Goal: Information Seeking & Learning: Check status

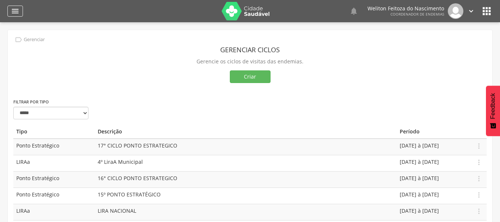
click at [13, 11] on icon "" at bounding box center [15, 11] width 9 height 9
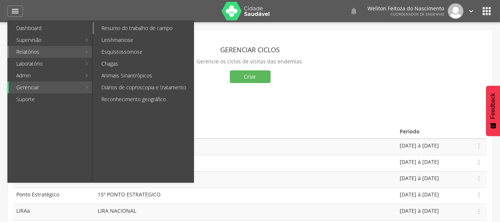
click at [103, 29] on link "Resumo do trabalho de campo" at bounding box center [144, 28] width 100 height 12
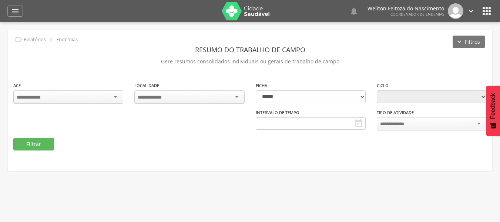
type input "**********"
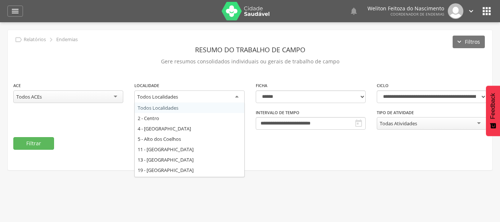
click at [236, 96] on div "Todos Localidades" at bounding box center [189, 96] width 110 height 13
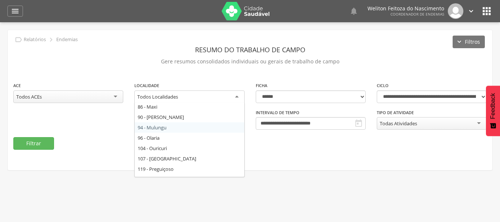
scroll to position [127, 0]
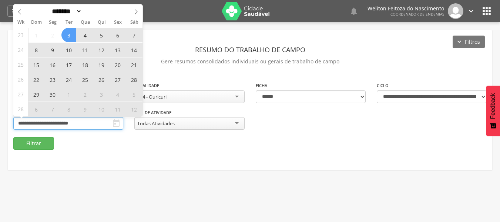
click at [89, 124] on input "**********" at bounding box center [68, 123] width 110 height 13
click at [137, 12] on icon at bounding box center [136, 11] width 5 height 5
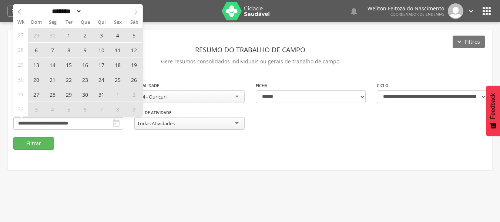
click at [137, 12] on icon at bounding box center [136, 11] width 5 height 5
select select "*"
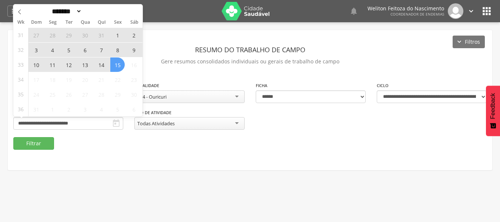
click at [100, 48] on span "7" at bounding box center [101, 50] width 14 height 14
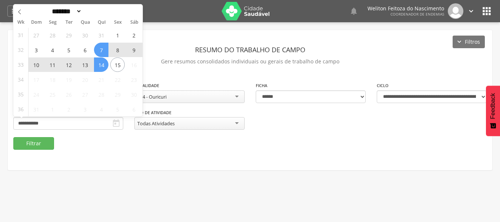
click at [104, 68] on span "14" at bounding box center [101, 64] width 14 height 14
type input "**********"
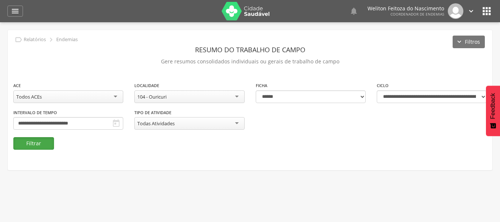
click at [44, 144] on button "Filtrar" at bounding box center [33, 143] width 41 height 13
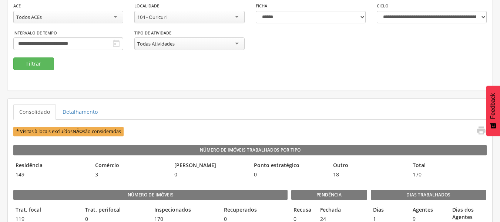
scroll to position [0, 0]
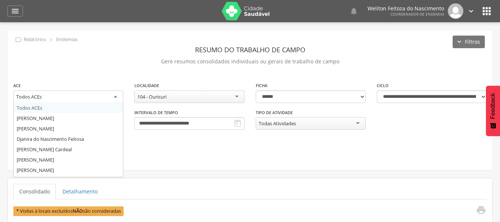
click at [116, 98] on div "Todos ACEs" at bounding box center [68, 96] width 110 height 13
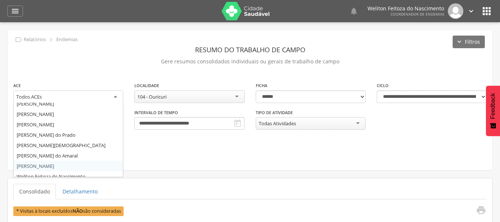
scroll to position [123, 0]
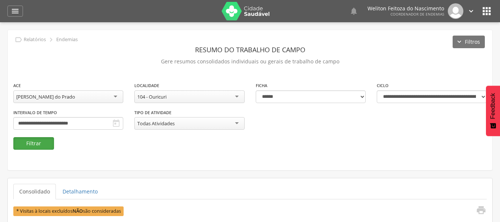
click at [40, 144] on button "Filtrar" at bounding box center [33, 143] width 41 height 13
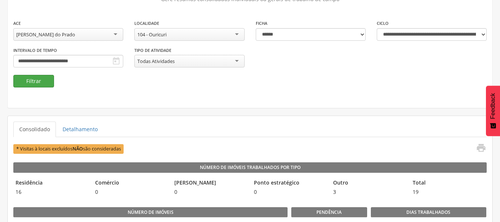
scroll to position [63, 0]
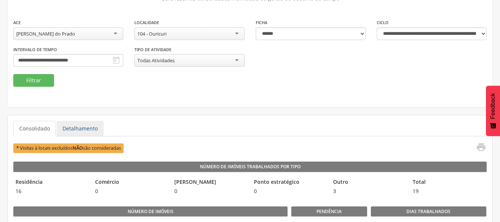
click at [87, 126] on link "Detalhamento" at bounding box center [80, 129] width 47 height 16
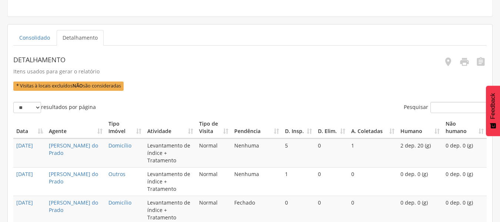
scroll to position [154, 0]
click at [465, 61] on icon "" at bounding box center [465, 61] width 10 height 10
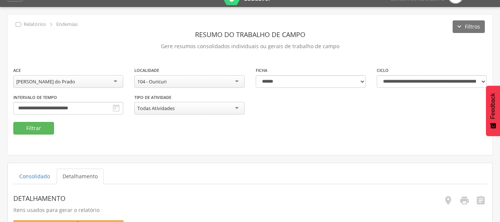
scroll to position [0, 0]
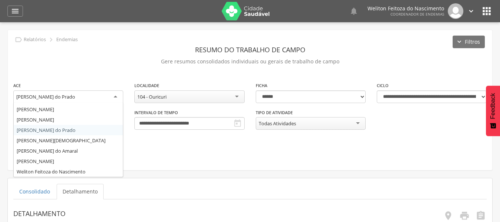
click at [117, 94] on div "[PERSON_NAME] do Prado" at bounding box center [68, 96] width 110 height 13
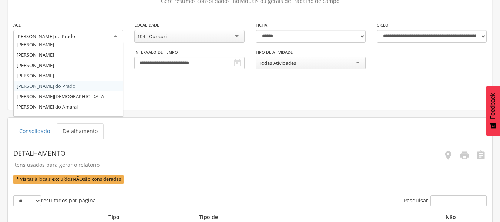
scroll to position [106, 0]
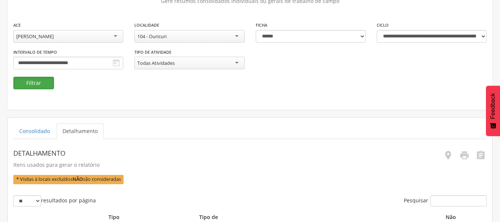
click at [35, 79] on button "Filtrar" at bounding box center [33, 83] width 41 height 13
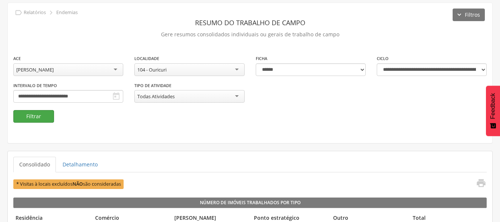
scroll to position [62, 0]
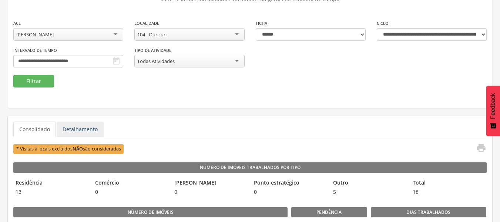
click at [88, 131] on link "Detalhamento" at bounding box center [80, 129] width 47 height 16
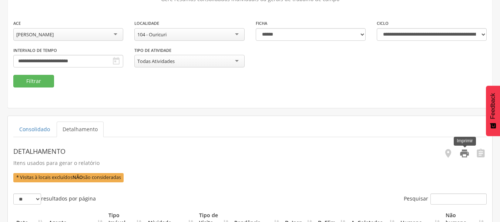
click at [466, 156] on icon "" at bounding box center [465, 153] width 10 height 10
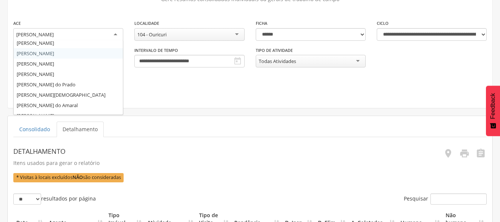
click at [114, 33] on div "[PERSON_NAME]" at bounding box center [68, 34] width 110 height 13
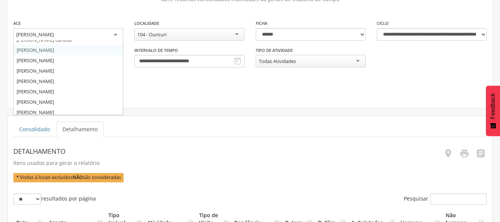
scroll to position [50, 0]
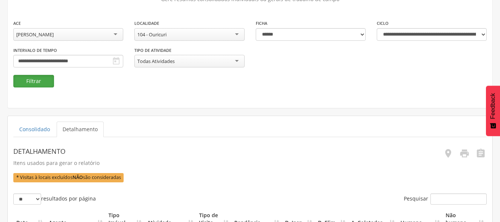
click at [38, 84] on button "Filtrar" at bounding box center [33, 81] width 41 height 13
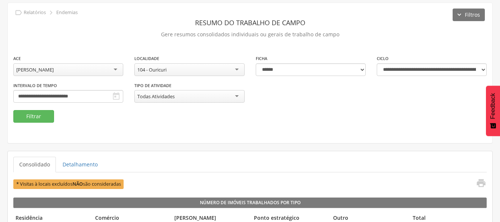
scroll to position [62, 0]
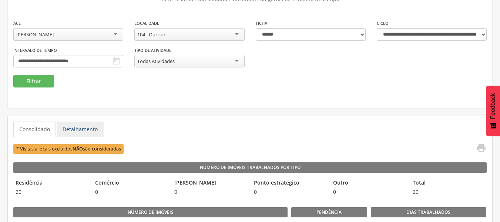
click at [87, 125] on link "Detalhamento" at bounding box center [80, 129] width 47 height 16
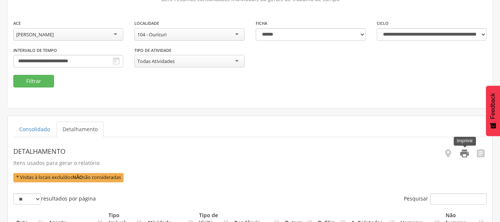
click at [467, 156] on icon "" at bounding box center [465, 153] width 10 height 10
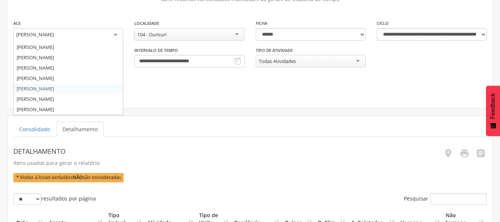
click at [117, 33] on div "[PERSON_NAME]" at bounding box center [68, 34] width 110 height 13
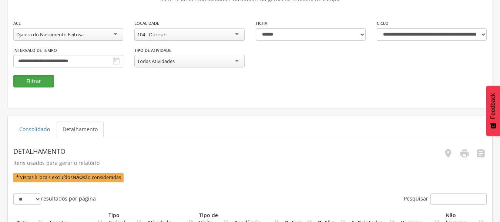
click at [41, 78] on button "Filtrar" at bounding box center [33, 81] width 41 height 13
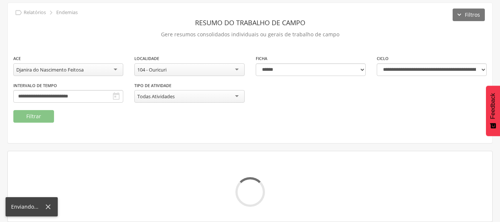
scroll to position [62, 0]
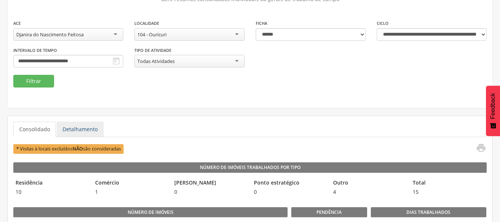
click at [76, 128] on link "Detalhamento" at bounding box center [80, 129] width 47 height 16
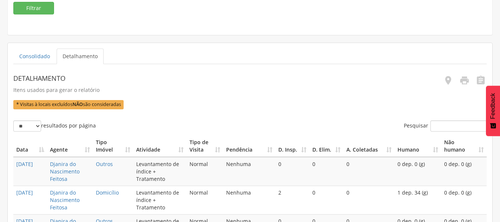
scroll to position [136, 0]
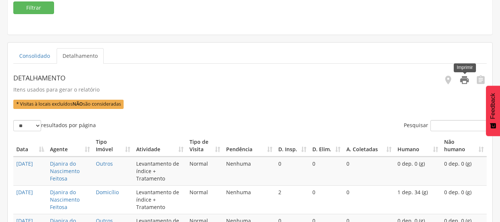
click at [462, 80] on icon "" at bounding box center [465, 80] width 10 height 10
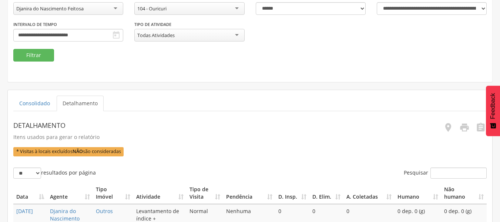
scroll to position [88, 0]
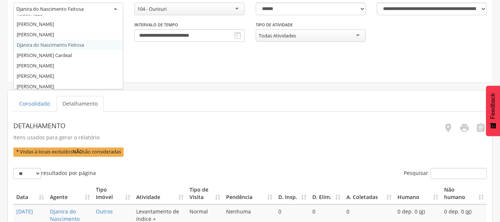
click at [111, 9] on div "Djanira do Nascimento Feitosa" at bounding box center [68, 9] width 110 height 13
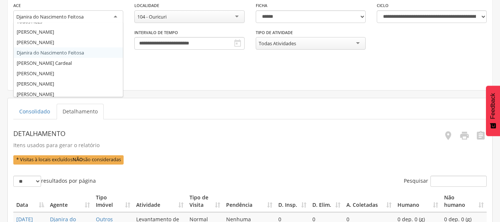
scroll to position [77, 0]
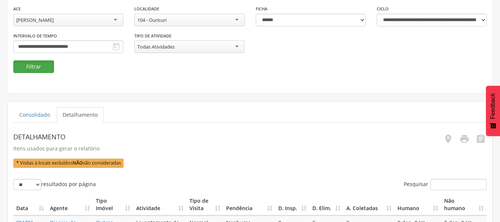
click at [36, 66] on button "Filtrar" at bounding box center [33, 66] width 41 height 13
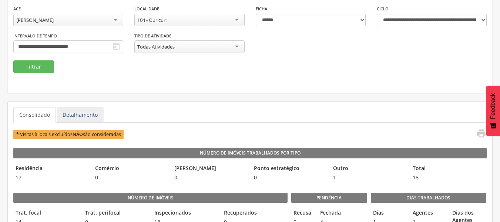
click at [72, 117] on link "Detalhamento" at bounding box center [80, 115] width 47 height 16
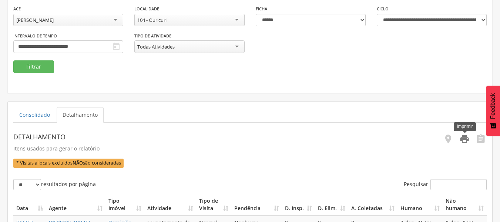
click at [462, 141] on icon "" at bounding box center [465, 139] width 10 height 10
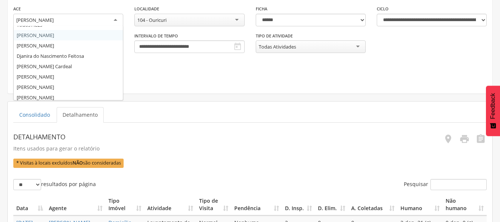
click at [117, 18] on div "[PERSON_NAME]" at bounding box center [68, 20] width 110 height 13
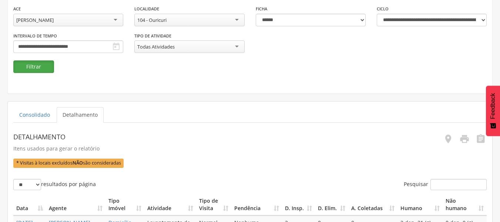
click at [36, 70] on button "Filtrar" at bounding box center [33, 66] width 41 height 13
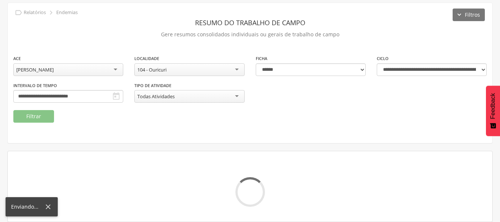
scroll to position [77, 0]
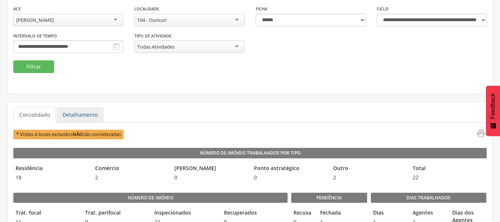
click at [85, 116] on link "Detalhamento" at bounding box center [80, 115] width 47 height 16
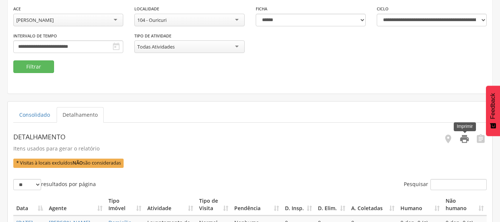
click at [466, 142] on icon "" at bounding box center [465, 139] width 10 height 10
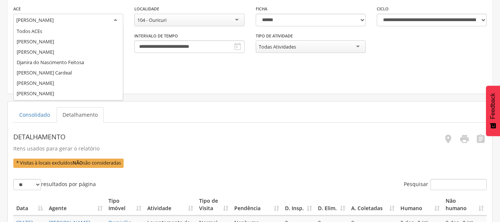
click at [115, 18] on div "[PERSON_NAME]" at bounding box center [68, 20] width 110 height 13
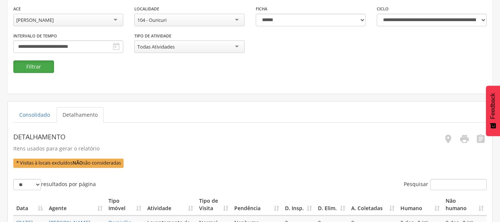
click at [43, 64] on button "Filtrar" at bounding box center [33, 66] width 41 height 13
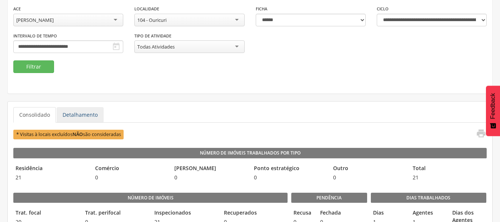
click at [91, 115] on link "Detalhamento" at bounding box center [80, 115] width 47 height 16
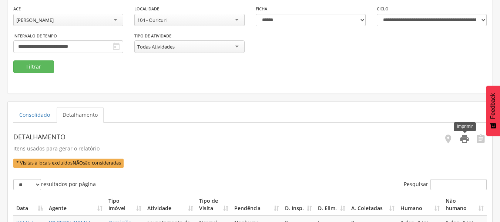
click at [465, 139] on icon "" at bounding box center [465, 139] width 10 height 10
click at [114, 21] on div "[PERSON_NAME]" at bounding box center [68, 20] width 110 height 13
click at [39, 67] on button "Filtrar" at bounding box center [33, 66] width 41 height 13
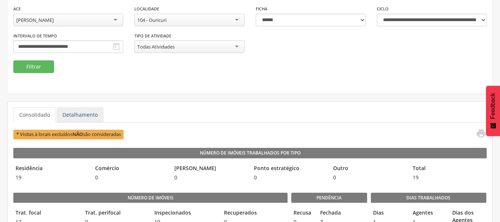
click at [74, 112] on link "Detalhamento" at bounding box center [80, 115] width 47 height 16
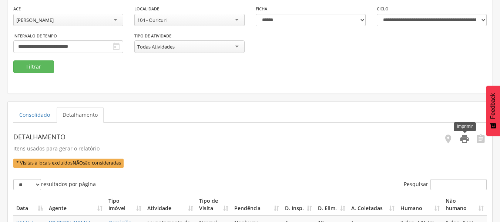
click at [463, 137] on icon "" at bounding box center [465, 139] width 10 height 10
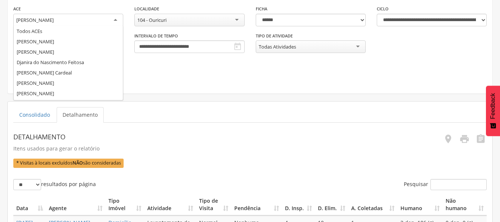
click at [114, 19] on div "[PERSON_NAME]" at bounding box center [68, 20] width 110 height 13
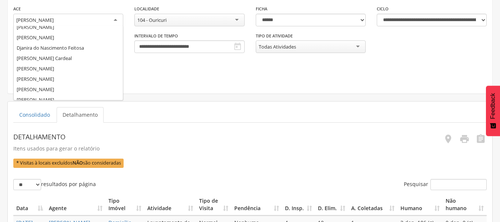
scroll to position [14, 0]
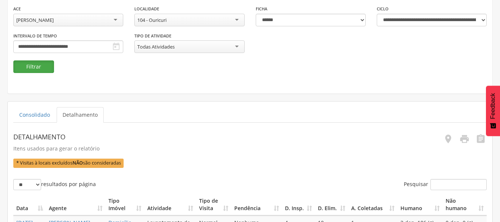
click at [35, 71] on button "Filtrar" at bounding box center [33, 66] width 41 height 13
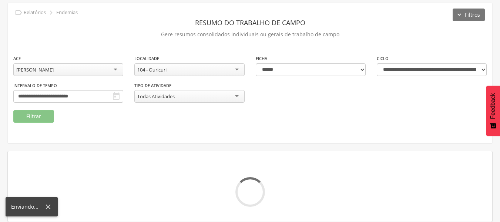
scroll to position [77, 0]
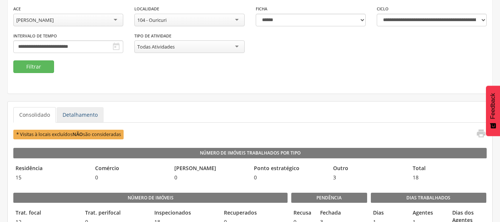
click at [89, 113] on link "Detalhamento" at bounding box center [80, 115] width 47 height 16
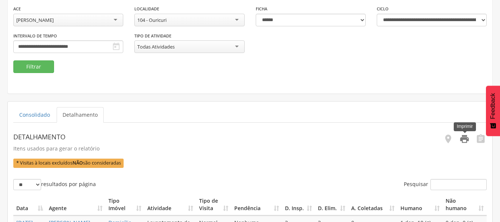
click at [463, 139] on icon "" at bounding box center [465, 139] width 10 height 10
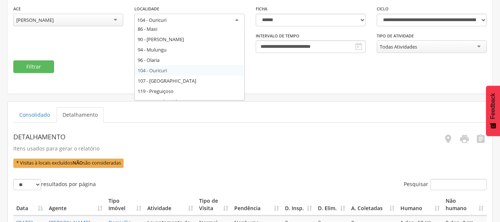
click at [237, 20] on div "104 - Ouricuri" at bounding box center [189, 20] width 110 height 13
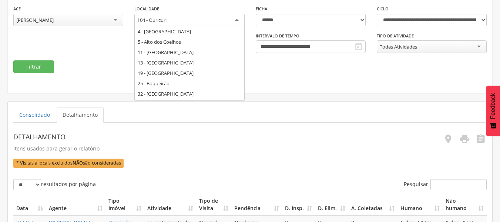
scroll to position [0, 0]
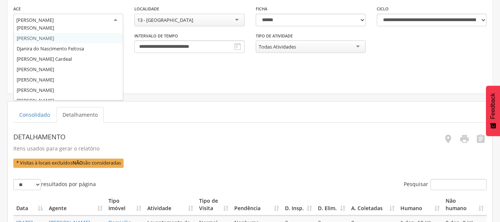
click at [117, 18] on div "[PERSON_NAME]" at bounding box center [68, 20] width 110 height 13
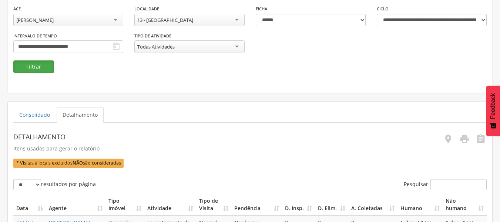
click at [39, 64] on button "Filtrar" at bounding box center [33, 66] width 41 height 13
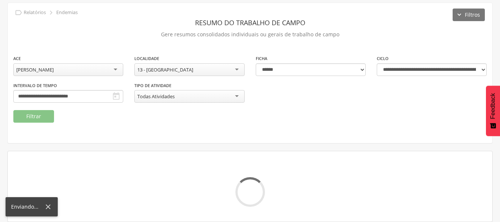
scroll to position [77, 0]
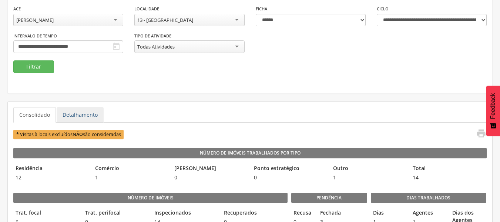
click at [88, 113] on link "Detalhamento" at bounding box center [80, 115] width 47 height 16
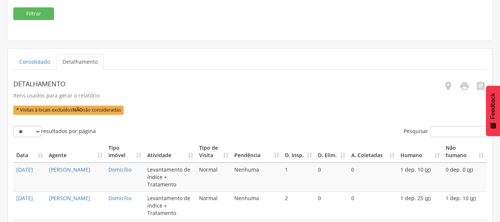
scroll to position [131, 0]
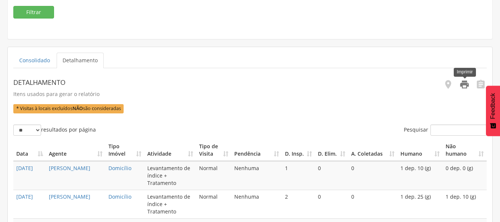
click at [460, 88] on icon "" at bounding box center [465, 84] width 10 height 10
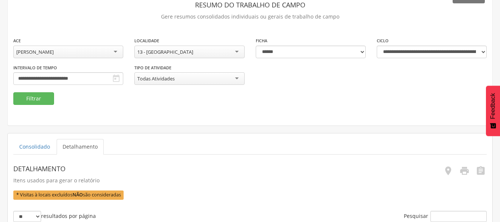
scroll to position [44, 0]
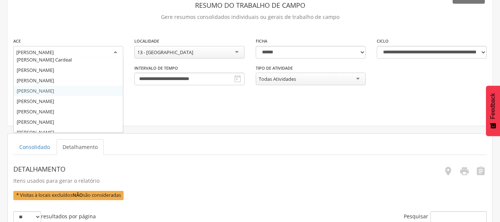
click at [112, 52] on div "[PERSON_NAME]" at bounding box center [68, 52] width 110 height 13
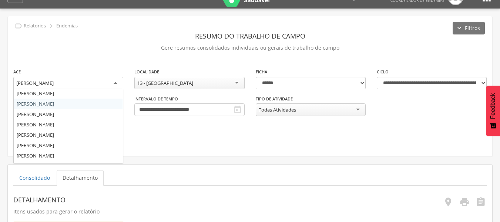
scroll to position [52, 0]
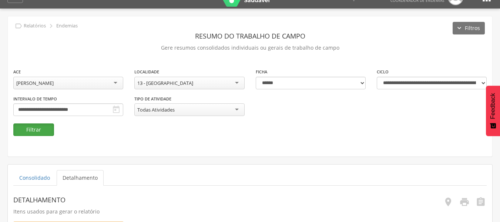
click at [41, 129] on button "Filtrar" at bounding box center [33, 129] width 41 height 13
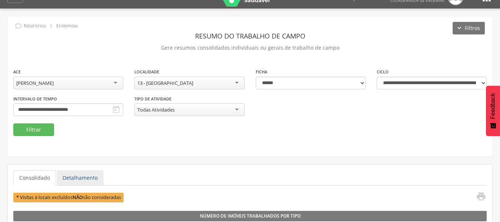
click at [77, 175] on link "Detalhamento" at bounding box center [80, 178] width 47 height 16
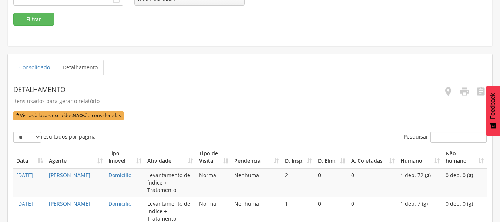
scroll to position [125, 0]
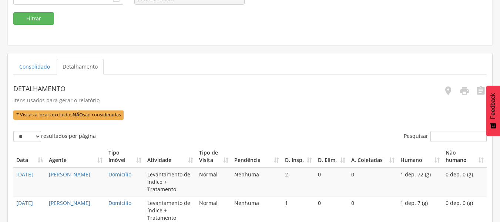
click at [467, 96] on link "" at bounding box center [462, 92] width 15 height 12
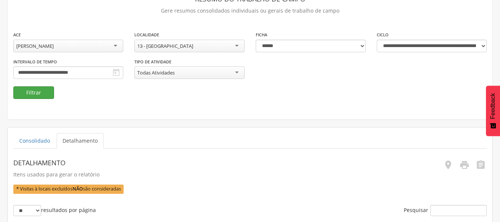
scroll to position [40, 0]
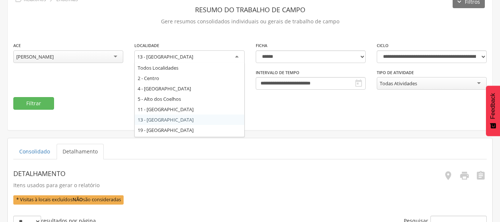
click at [237, 57] on div "13 - [GEOGRAPHIC_DATA]" at bounding box center [189, 56] width 110 height 13
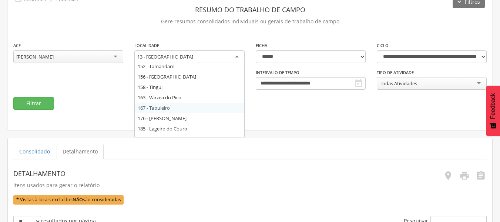
scroll to position [250, 0]
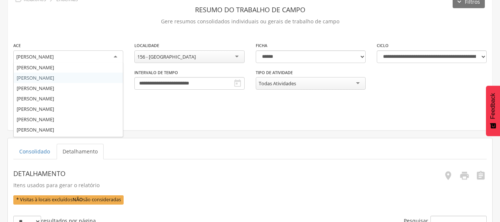
click at [114, 56] on div "[PERSON_NAME]" at bounding box center [68, 56] width 110 height 13
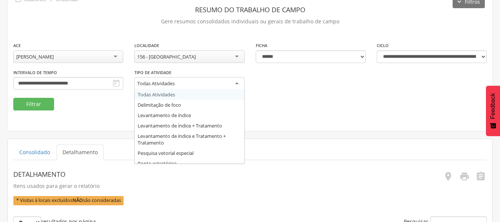
click at [239, 82] on div "Todas Atividades" at bounding box center [189, 83] width 110 height 13
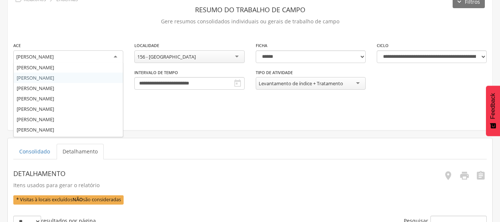
click at [114, 59] on div "[PERSON_NAME]" at bounding box center [68, 56] width 110 height 13
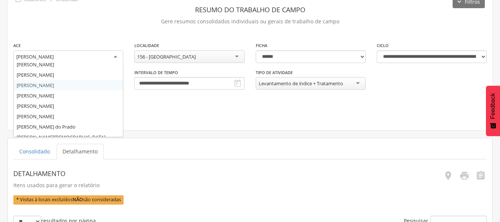
scroll to position [123, 0]
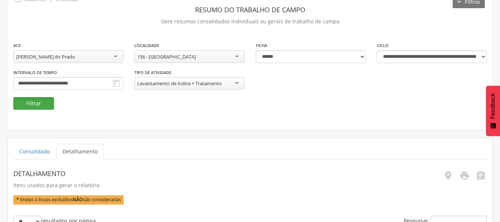
click at [41, 105] on button "Filtrar" at bounding box center [33, 103] width 41 height 13
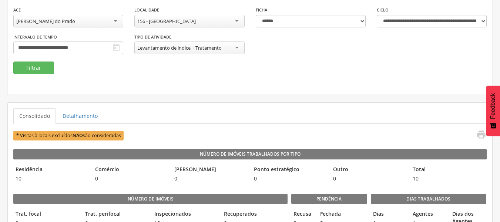
scroll to position [76, 0]
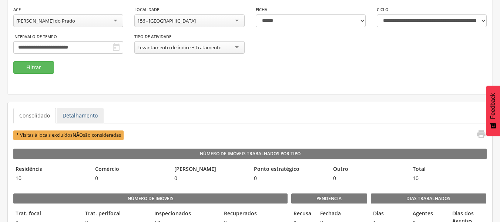
click at [86, 118] on link "Detalhamento" at bounding box center [80, 116] width 47 height 16
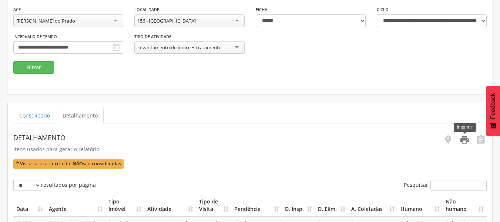
click at [463, 139] on icon "" at bounding box center [465, 139] width 10 height 10
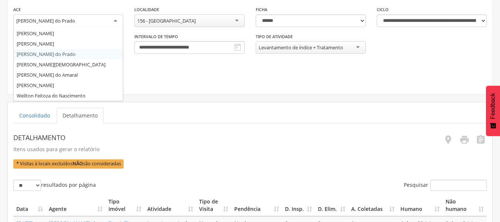
click at [117, 21] on div "[PERSON_NAME] do Prado" at bounding box center [68, 20] width 110 height 13
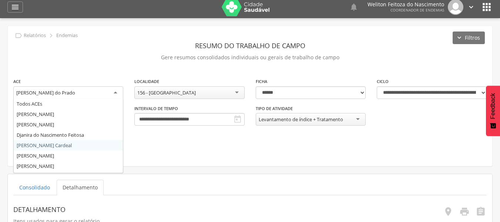
scroll to position [0, 0]
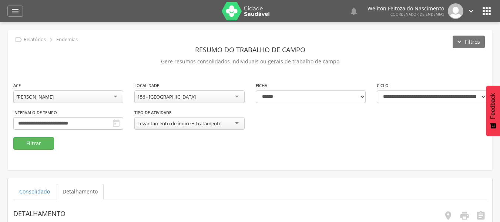
click at [33, 150] on div "**********" at bounding box center [250, 100] width 485 height 140
click at [33, 147] on button "Filtrar" at bounding box center [33, 143] width 41 height 13
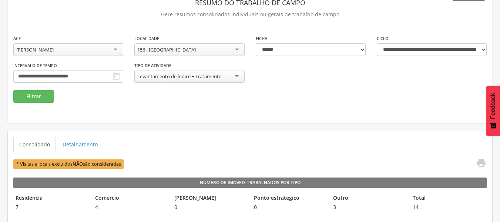
scroll to position [57, 0]
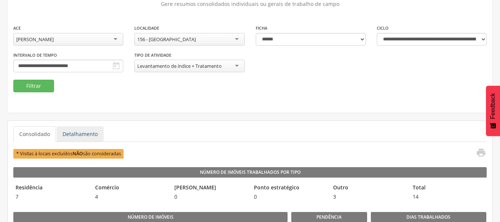
click at [81, 131] on link "Detalhamento" at bounding box center [80, 134] width 47 height 16
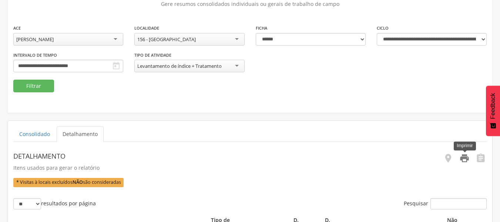
click at [464, 158] on icon "" at bounding box center [465, 158] width 10 height 10
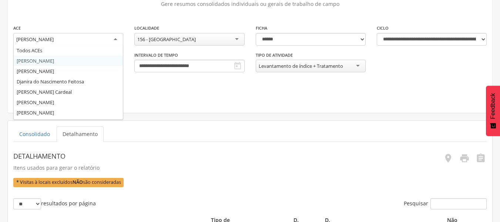
click at [117, 39] on div "[PERSON_NAME]" at bounding box center [68, 39] width 110 height 13
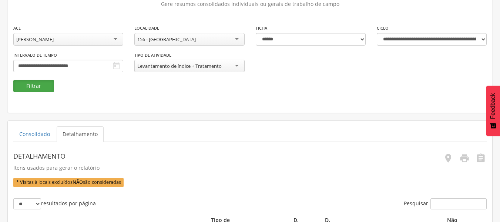
click at [37, 82] on button "Filtrar" at bounding box center [33, 86] width 41 height 13
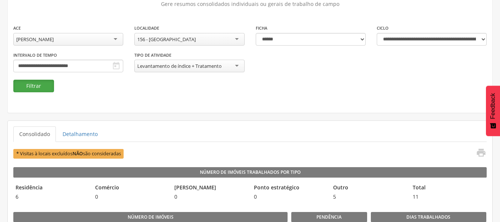
click at [38, 90] on button "Filtrar" at bounding box center [33, 86] width 41 height 13
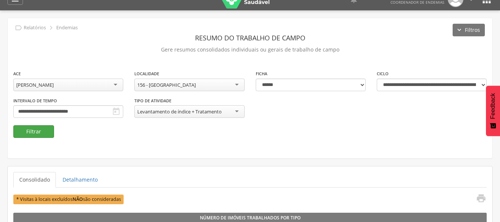
scroll to position [12, 0]
click at [26, 134] on button "Filtrar" at bounding box center [33, 131] width 41 height 13
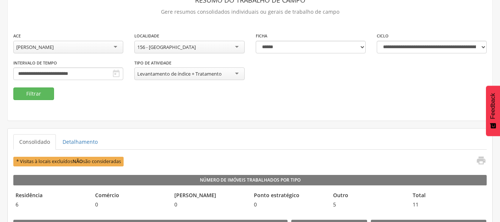
scroll to position [67, 0]
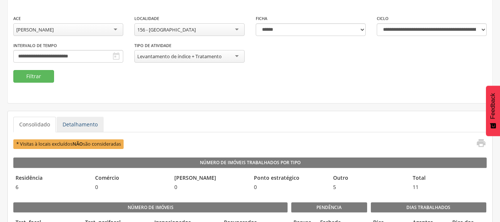
click at [86, 121] on link "Detalhamento" at bounding box center [80, 125] width 47 height 16
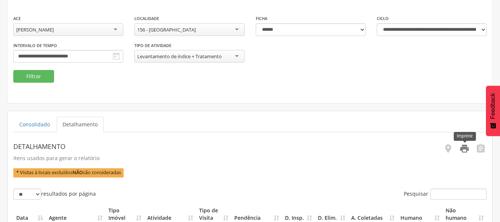
click at [465, 151] on icon "" at bounding box center [465, 148] width 10 height 10
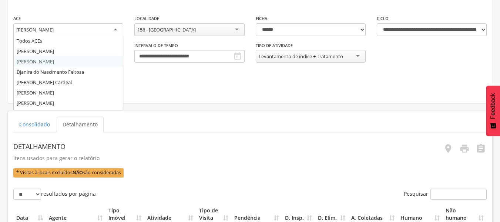
click at [115, 30] on div "[PERSON_NAME]" at bounding box center [68, 29] width 110 height 13
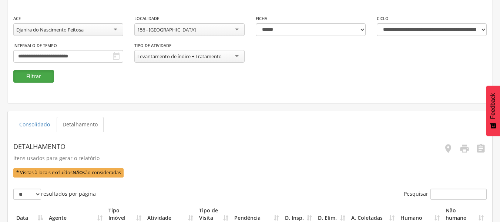
click at [39, 75] on button "Filtrar" at bounding box center [33, 76] width 41 height 13
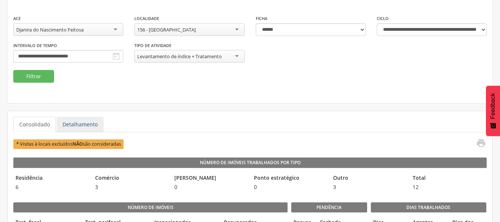
click at [78, 126] on link "Detalhamento" at bounding box center [80, 125] width 47 height 16
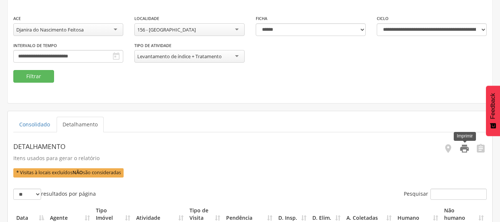
click at [464, 151] on icon "" at bounding box center [465, 148] width 10 height 10
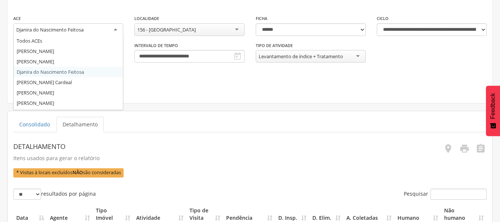
click at [117, 30] on div "Djanira do Nascimento Feitosa" at bounding box center [68, 29] width 110 height 13
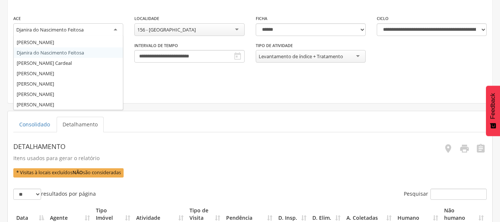
scroll to position [20, 0]
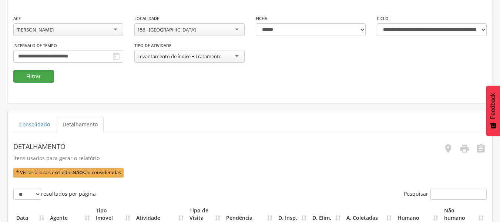
click at [40, 76] on button "Filtrar" at bounding box center [33, 76] width 41 height 13
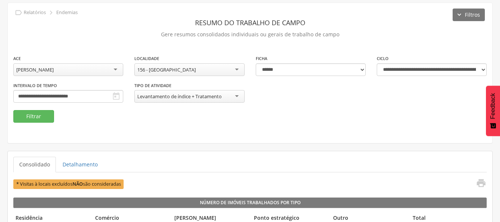
scroll to position [67, 0]
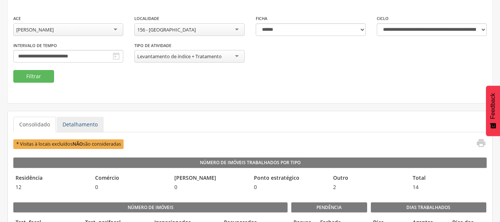
click at [88, 124] on link "Detalhamento" at bounding box center [80, 125] width 47 height 16
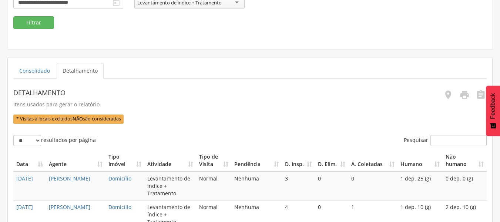
scroll to position [121, 0]
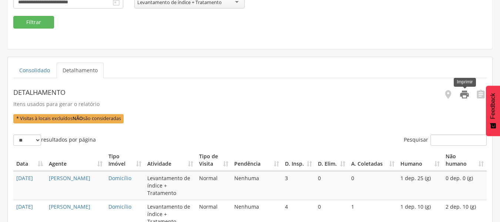
click at [462, 96] on icon "" at bounding box center [465, 94] width 10 height 10
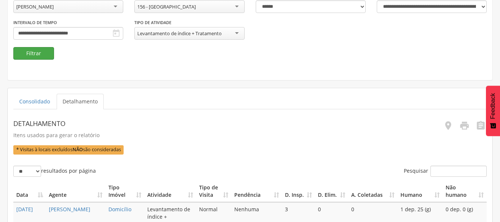
scroll to position [88, 0]
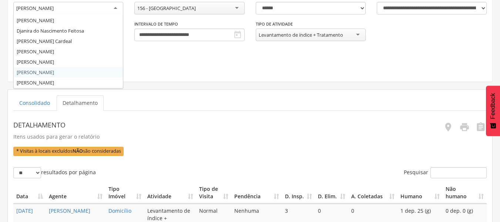
click at [117, 9] on div "[PERSON_NAME]" at bounding box center [68, 8] width 110 height 13
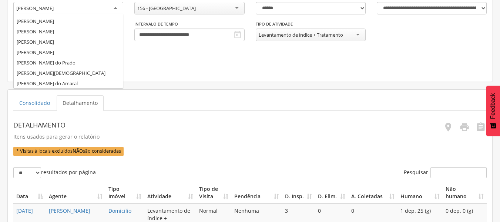
scroll to position [102, 0]
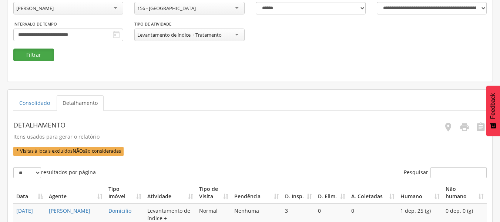
click at [38, 54] on button "Filtrar" at bounding box center [33, 55] width 41 height 13
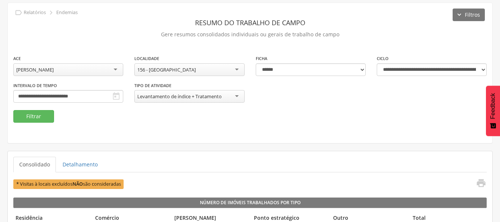
scroll to position [88, 0]
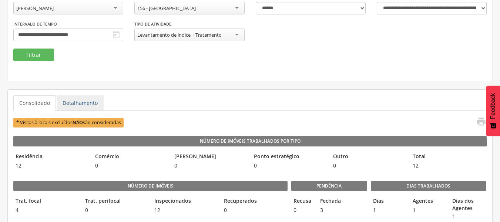
click at [63, 102] on link "Detalhamento" at bounding box center [80, 103] width 47 height 16
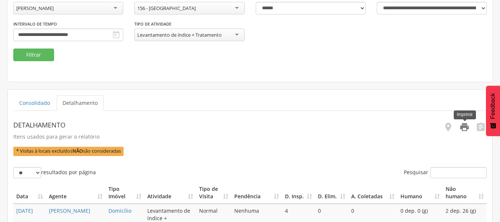
click at [464, 128] on icon "" at bounding box center [465, 127] width 10 height 10
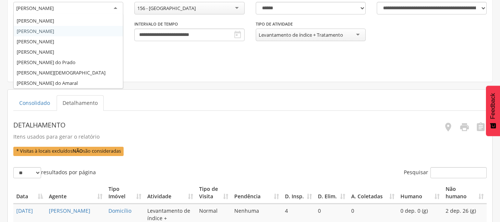
click at [115, 7] on div "[PERSON_NAME]" at bounding box center [68, 8] width 110 height 13
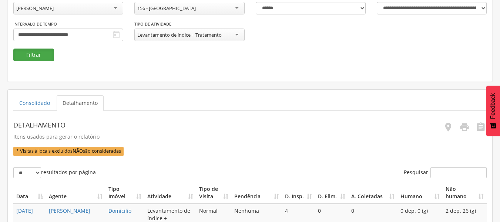
click at [47, 54] on button "Filtrar" at bounding box center [33, 55] width 41 height 13
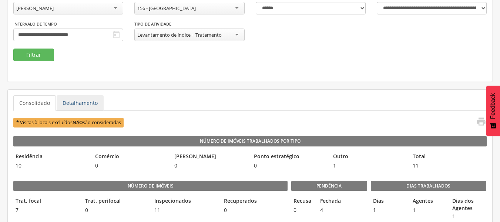
click at [91, 98] on link "Detalhamento" at bounding box center [80, 103] width 47 height 16
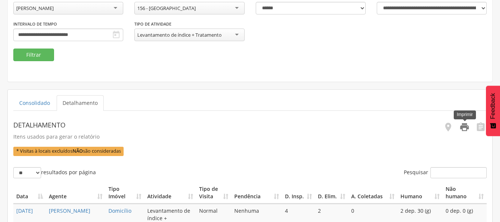
click at [462, 127] on icon "" at bounding box center [465, 127] width 10 height 10
click at [83, 59] on fieldset "**********" at bounding box center [250, 27] width 474 height 68
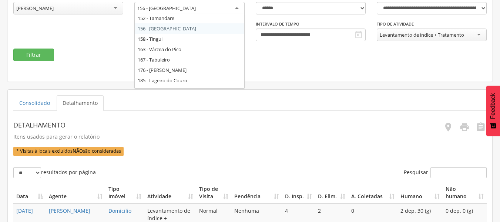
click at [235, 7] on div "156 - [GEOGRAPHIC_DATA]" at bounding box center [189, 8] width 110 height 13
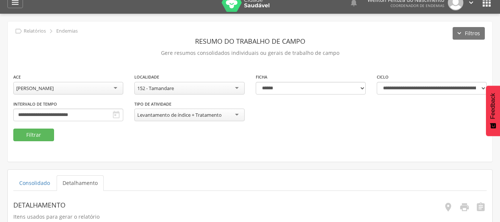
scroll to position [0, 0]
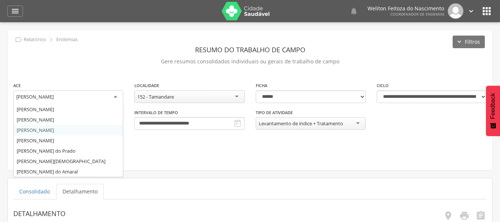
click at [116, 96] on div "[PERSON_NAME]" at bounding box center [68, 96] width 110 height 13
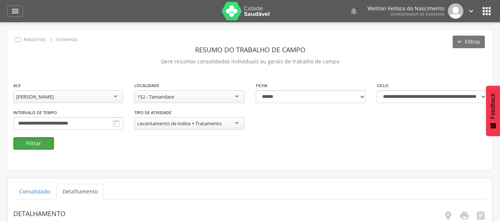
click at [40, 141] on button "Filtrar" at bounding box center [33, 143] width 41 height 13
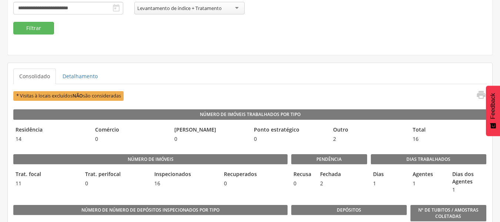
scroll to position [116, 0]
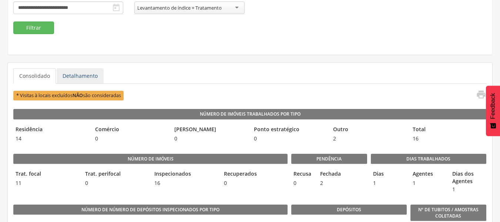
click at [88, 78] on link "Detalhamento" at bounding box center [80, 76] width 47 height 16
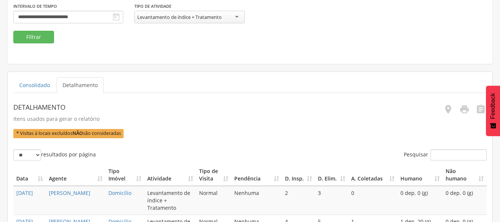
scroll to position [106, 0]
click at [464, 109] on icon "" at bounding box center [465, 109] width 10 height 10
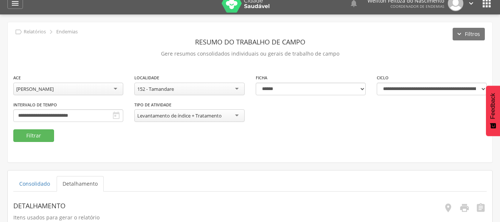
scroll to position [7, 0]
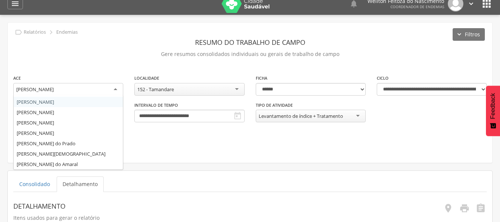
click at [118, 89] on div "[PERSON_NAME]" at bounding box center [68, 89] width 110 height 13
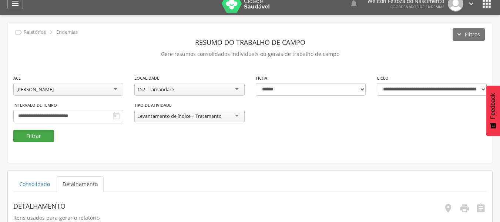
click at [38, 137] on button "Filtrar" at bounding box center [33, 136] width 41 height 13
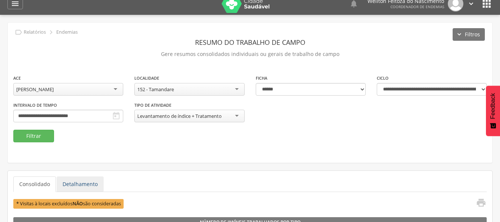
click at [74, 180] on link "Detalhamento" at bounding box center [80, 184] width 47 height 16
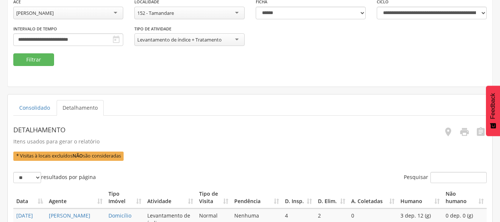
scroll to position [84, 0]
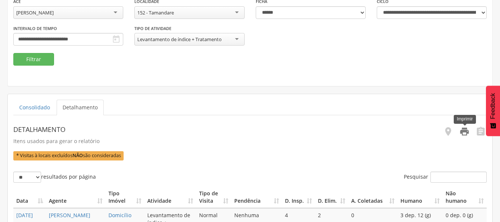
click at [464, 129] on icon "" at bounding box center [465, 131] width 10 height 10
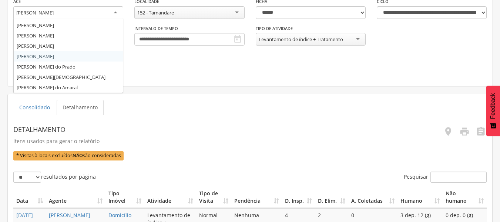
click at [117, 13] on div "[PERSON_NAME]" at bounding box center [68, 12] width 110 height 13
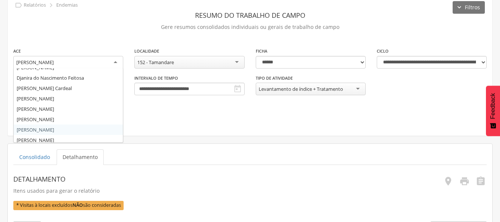
scroll to position [0, 0]
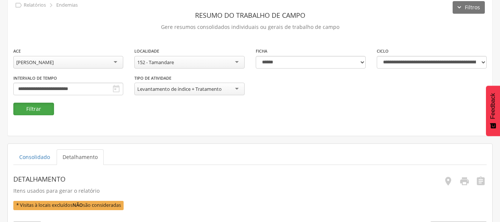
click at [41, 113] on button "Filtrar" at bounding box center [33, 109] width 41 height 13
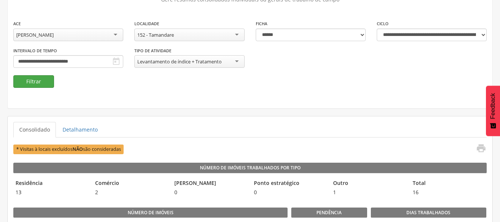
scroll to position [62, 0]
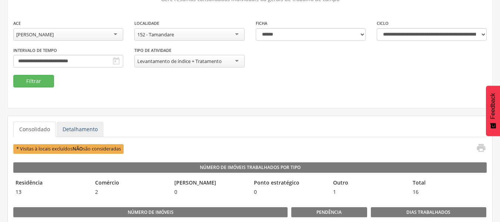
click at [73, 134] on link "Detalhamento" at bounding box center [80, 129] width 47 height 16
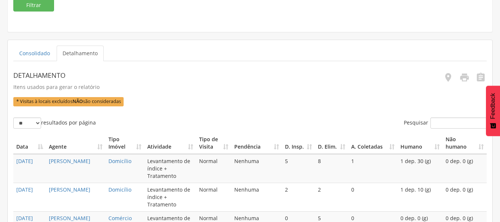
scroll to position [147, 0]
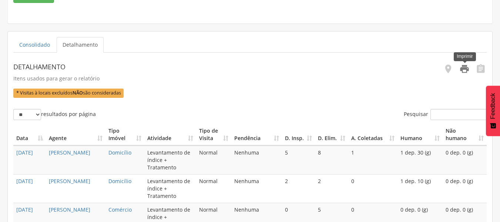
click at [468, 67] on icon "" at bounding box center [465, 69] width 10 height 10
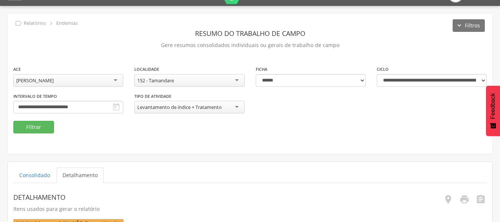
scroll to position [0, 0]
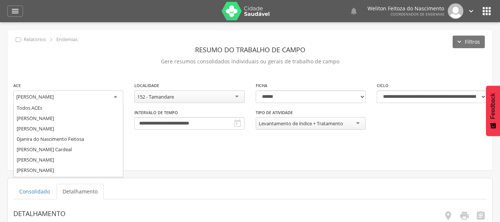
click at [116, 98] on div "[PERSON_NAME]" at bounding box center [68, 96] width 110 height 13
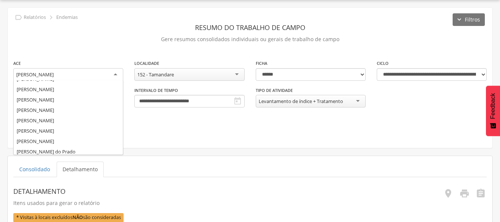
scroll to position [78, 0]
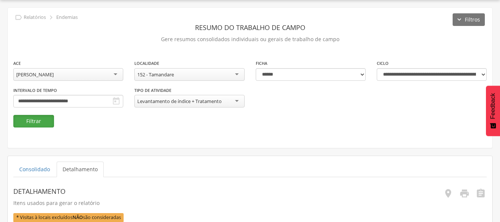
click at [42, 120] on button "Filtrar" at bounding box center [33, 121] width 41 height 13
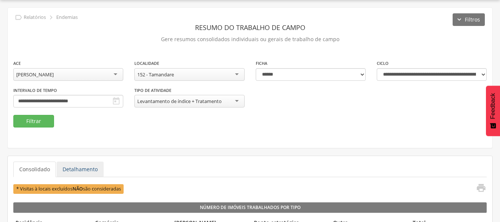
click at [70, 170] on link "Detalhamento" at bounding box center [80, 169] width 47 height 16
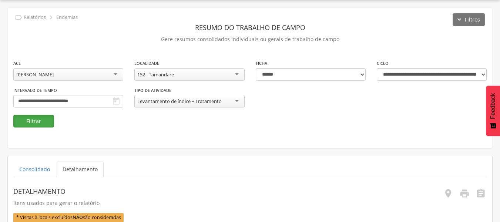
click at [42, 123] on button "Filtrar" at bounding box center [33, 121] width 41 height 13
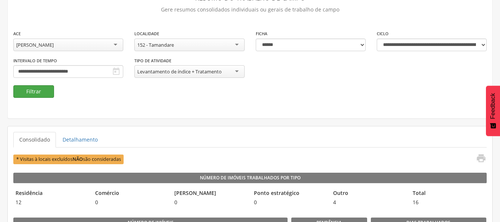
scroll to position [52, 0]
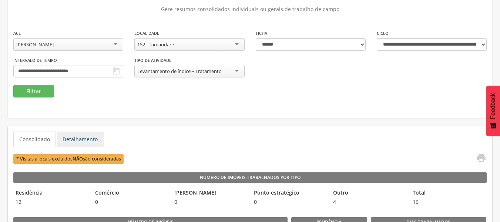
click at [76, 137] on link "Detalhamento" at bounding box center [80, 139] width 47 height 16
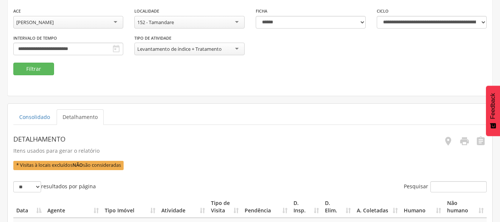
scroll to position [75, 0]
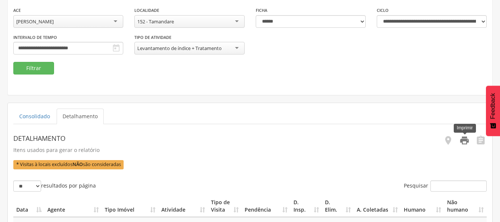
click at [466, 140] on icon "" at bounding box center [465, 140] width 10 height 10
click at [116, 21] on div "[PERSON_NAME]" at bounding box center [68, 21] width 110 height 13
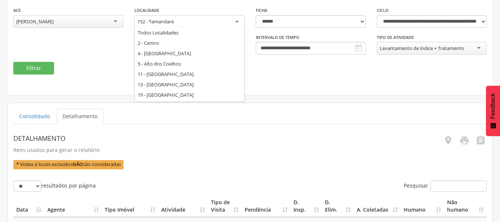
click at [237, 21] on div "152 - Tamandare" at bounding box center [189, 21] width 110 height 13
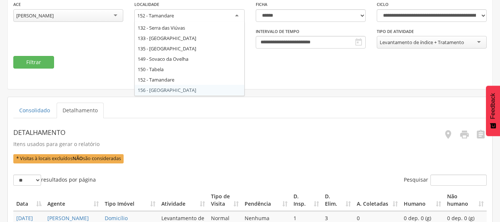
scroll to position [194, 0]
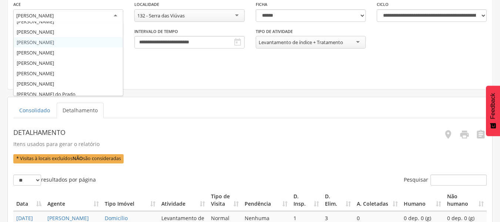
click at [117, 16] on div "[PERSON_NAME]" at bounding box center [68, 15] width 110 height 13
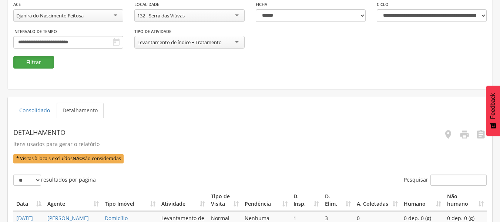
click at [44, 61] on button "Filtrar" at bounding box center [33, 62] width 41 height 13
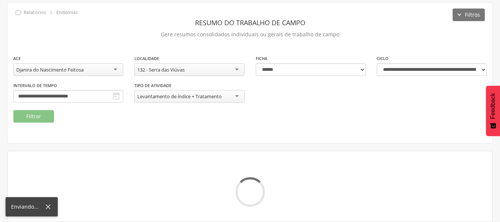
scroll to position [81, 0]
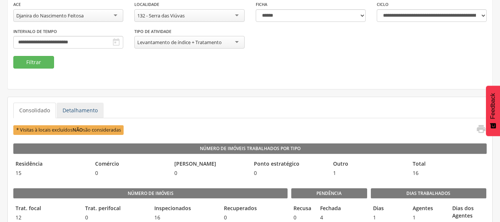
click at [78, 110] on link "Detalhamento" at bounding box center [80, 111] width 47 height 16
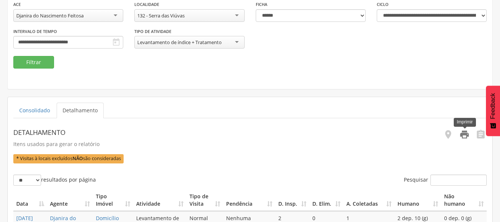
click at [468, 132] on icon "" at bounding box center [465, 134] width 10 height 10
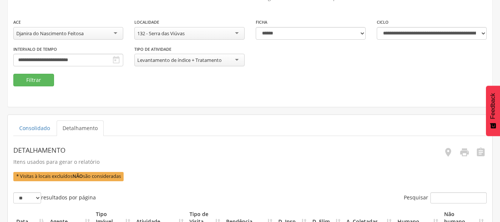
scroll to position [57, 0]
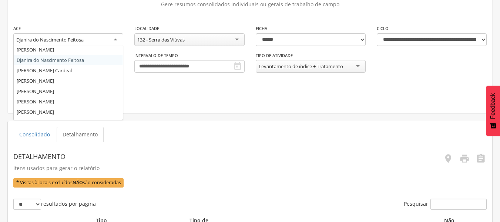
click at [116, 37] on div "Djanira do Nascimento Feitosa" at bounding box center [68, 39] width 110 height 13
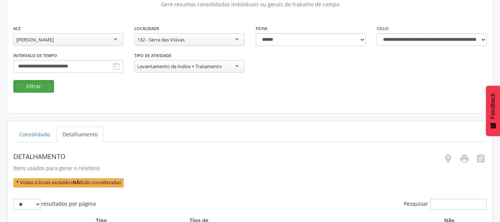
click at [46, 84] on button "Filtrar" at bounding box center [33, 86] width 41 height 13
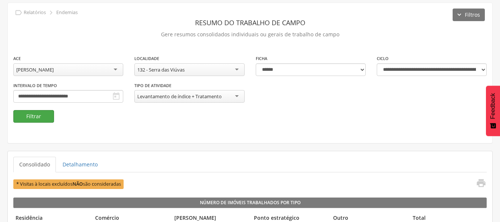
scroll to position [57, 0]
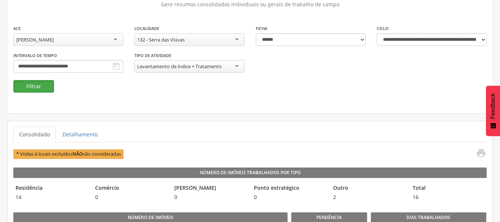
click at [49, 88] on button "Filtrar" at bounding box center [33, 86] width 41 height 13
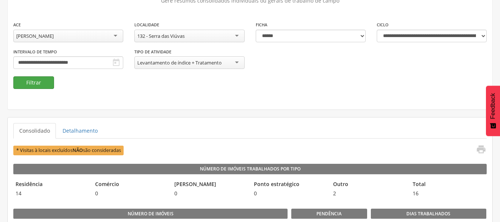
scroll to position [61, 0]
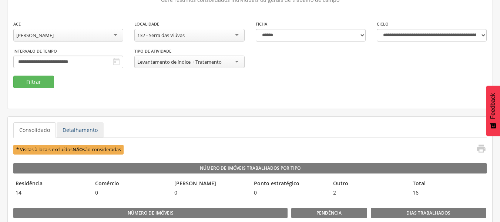
click at [90, 130] on link "Detalhamento" at bounding box center [80, 130] width 47 height 16
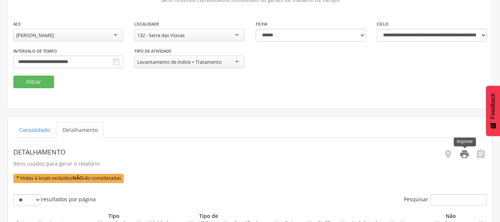
click at [468, 156] on icon "" at bounding box center [465, 154] width 10 height 10
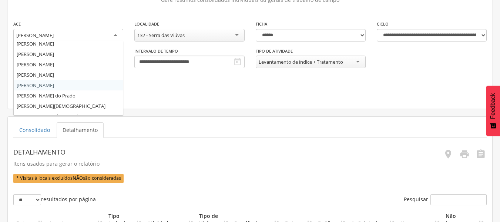
click at [118, 33] on div "[PERSON_NAME]" at bounding box center [68, 35] width 110 height 13
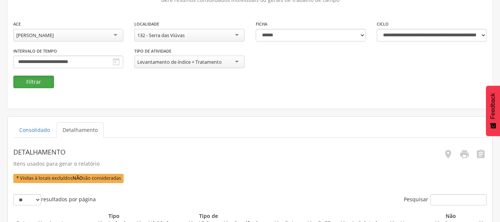
click at [39, 85] on button "Filtrar" at bounding box center [33, 82] width 41 height 13
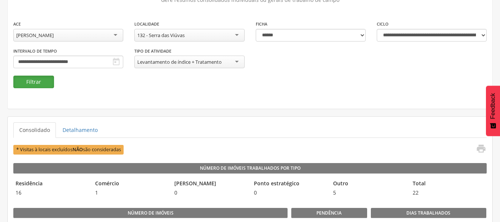
click at [39, 85] on button "Filtrar" at bounding box center [33, 82] width 41 height 13
click at [76, 133] on link "Detalhamento" at bounding box center [80, 130] width 47 height 16
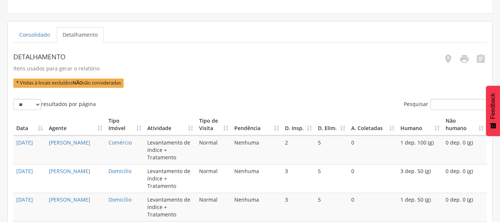
scroll to position [157, 0]
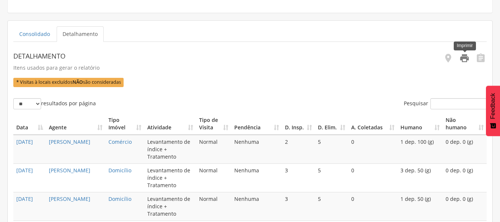
click at [463, 60] on icon "" at bounding box center [465, 58] width 10 height 10
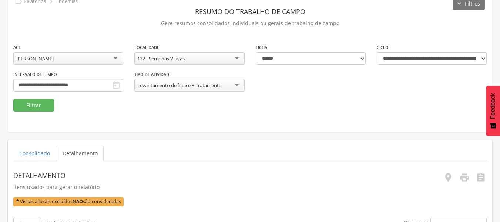
scroll to position [0, 0]
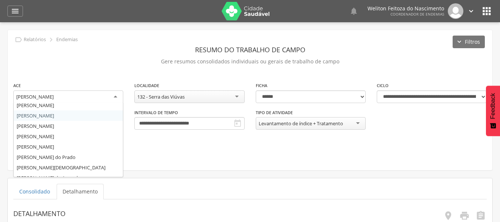
click at [116, 99] on div "[PERSON_NAME]" at bounding box center [68, 96] width 110 height 13
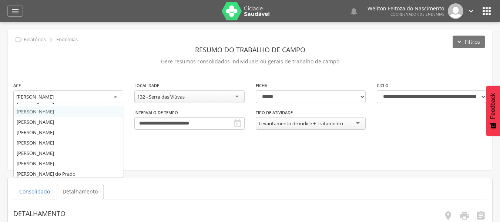
scroll to position [57, 0]
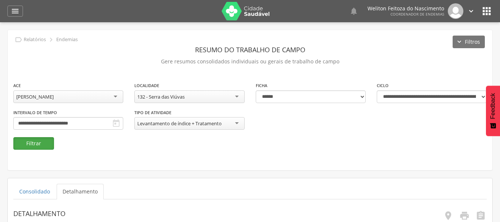
click at [39, 144] on button "Filtrar" at bounding box center [33, 143] width 41 height 13
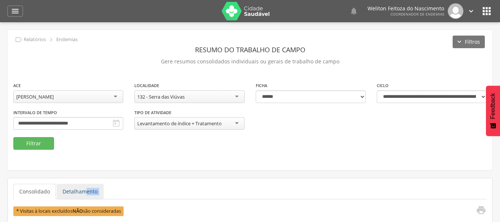
drag, startPoint x: 85, startPoint y: 201, endPoint x: 83, endPoint y: 193, distance: 8.3
click at [83, 193] on link "Detalhamento" at bounding box center [80, 192] width 47 height 16
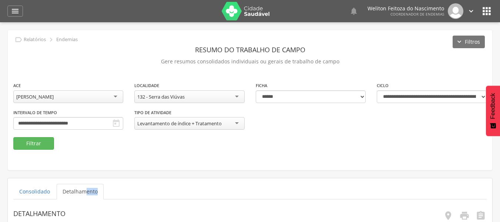
click at [136, 195] on ul "Consolidado Detalhamento" at bounding box center [250, 192] width 474 height 16
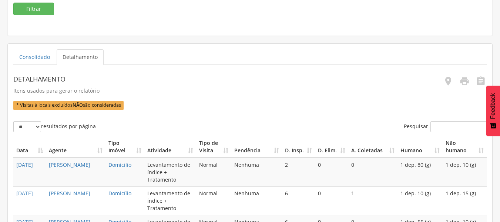
scroll to position [135, 0]
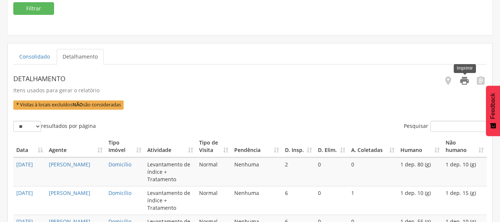
click at [466, 84] on icon "" at bounding box center [465, 81] width 10 height 10
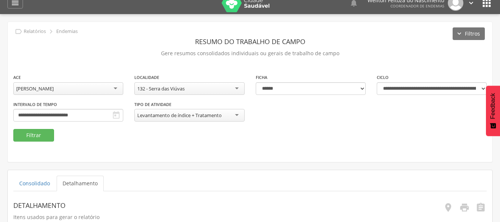
scroll to position [8, 0]
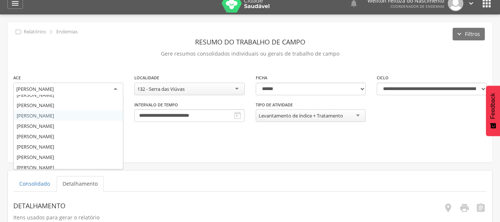
click at [117, 87] on div "[PERSON_NAME]" at bounding box center [68, 89] width 110 height 13
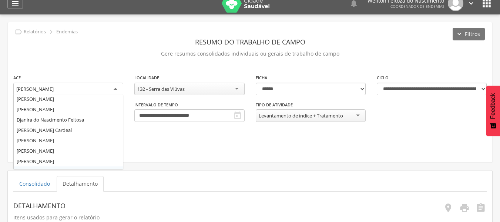
scroll to position [12, 0]
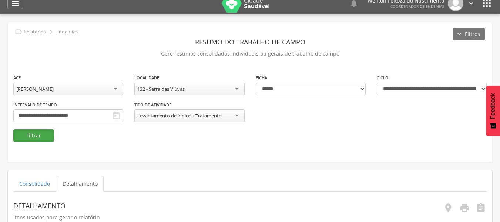
click at [37, 134] on button "Filtrar" at bounding box center [33, 135] width 41 height 13
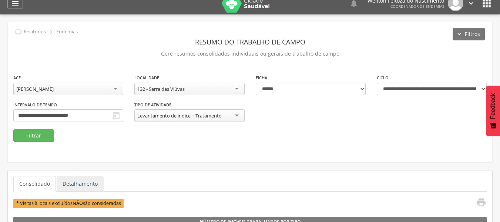
click at [83, 179] on link "Detalhamento" at bounding box center [80, 184] width 47 height 16
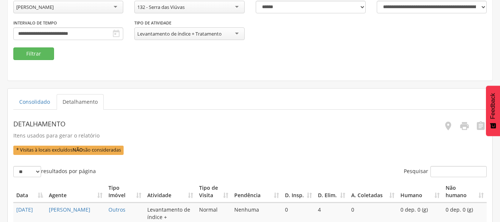
scroll to position [90, 0]
click at [463, 129] on icon "" at bounding box center [465, 125] width 10 height 10
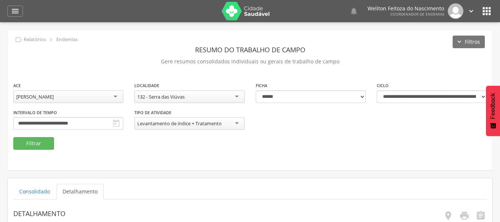
click at [114, 99] on div "[PERSON_NAME]" at bounding box center [68, 96] width 110 height 13
click at [39, 143] on button "Filtrar" at bounding box center [33, 143] width 41 height 13
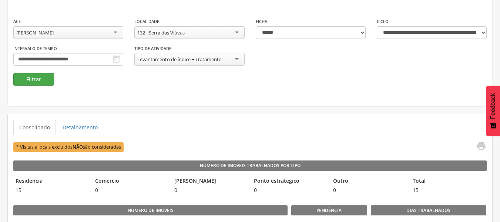
scroll to position [64, 0]
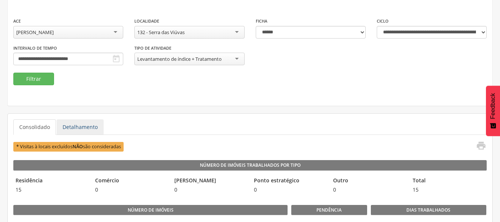
click at [81, 130] on link "Detalhamento" at bounding box center [80, 127] width 47 height 16
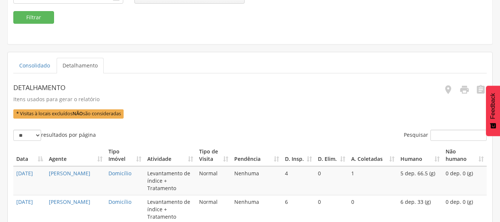
scroll to position [127, 0]
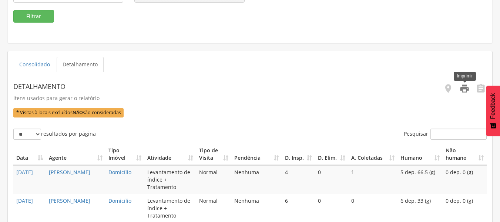
click at [462, 93] on icon "" at bounding box center [465, 88] width 10 height 10
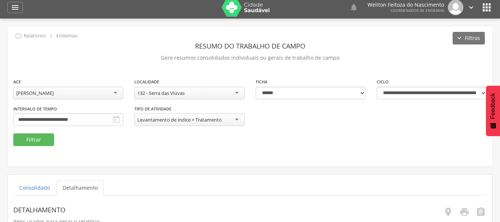
scroll to position [0, 0]
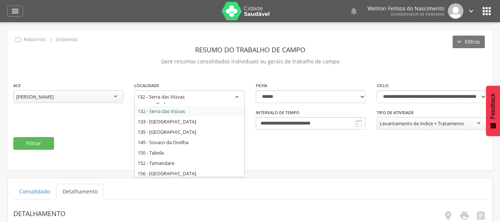
click at [238, 99] on div "132 - Serra das Viúvas" at bounding box center [189, 96] width 110 height 13
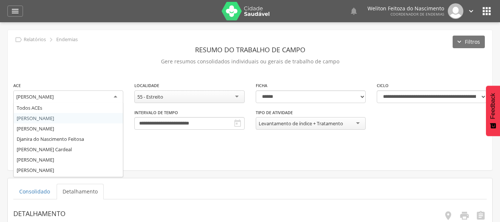
click at [115, 98] on div "[PERSON_NAME]" at bounding box center [68, 96] width 110 height 13
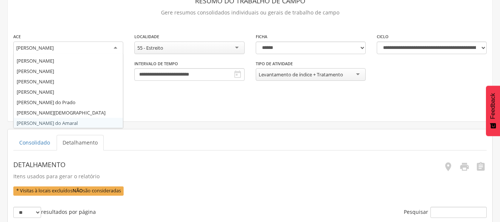
scroll to position [101, 0]
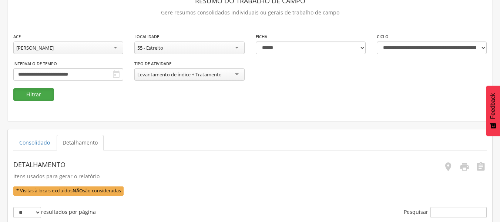
click at [46, 93] on button "Filtrar" at bounding box center [33, 94] width 41 height 13
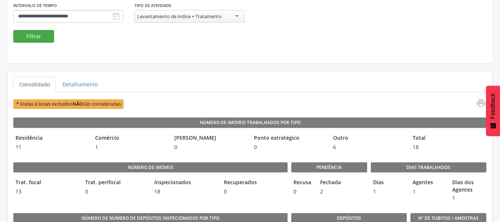
scroll to position [107, 0]
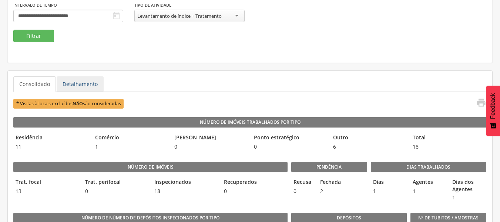
click at [71, 86] on link "Detalhamento" at bounding box center [80, 84] width 47 height 16
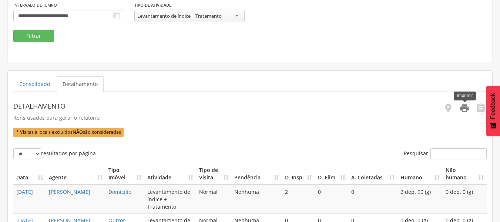
click at [461, 112] on icon "" at bounding box center [465, 108] width 10 height 10
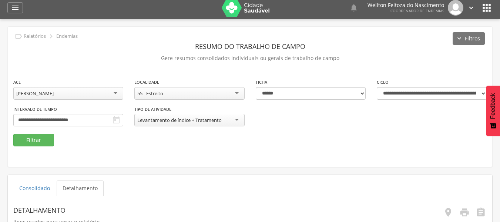
scroll to position [3, 0]
click at [115, 96] on div "[PERSON_NAME]" at bounding box center [68, 93] width 110 height 13
click at [41, 141] on button "Filtrar" at bounding box center [33, 140] width 41 height 13
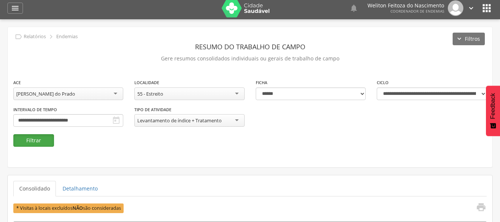
click at [39, 141] on button "Filtrar" at bounding box center [33, 140] width 41 height 13
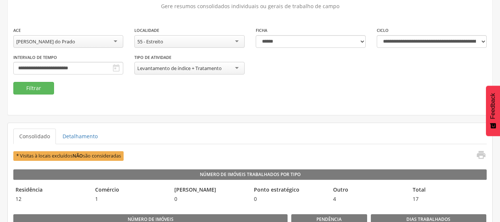
scroll to position [56, 0]
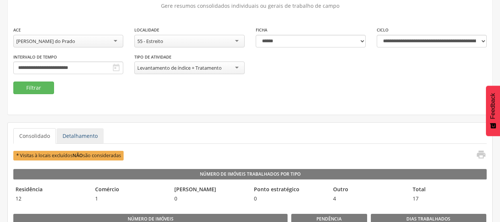
click at [86, 136] on link "Detalhamento" at bounding box center [80, 136] width 47 height 16
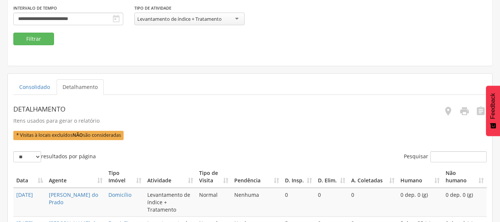
scroll to position [105, 0]
click at [463, 112] on icon "" at bounding box center [465, 111] width 10 height 10
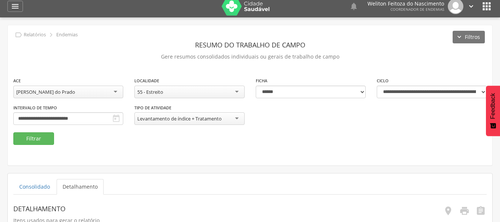
scroll to position [4, 0]
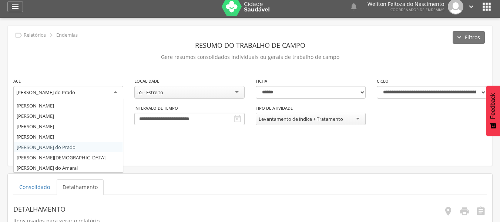
click at [115, 93] on div "[PERSON_NAME] do Prado" at bounding box center [68, 92] width 110 height 13
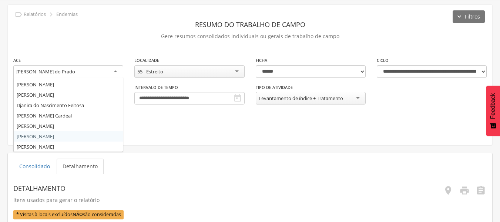
scroll to position [0, 0]
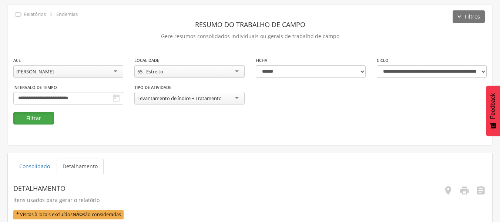
click at [34, 119] on button "Filtrar" at bounding box center [33, 118] width 41 height 13
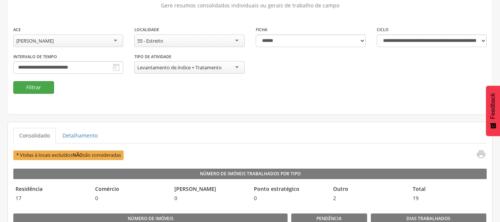
scroll to position [56, 0]
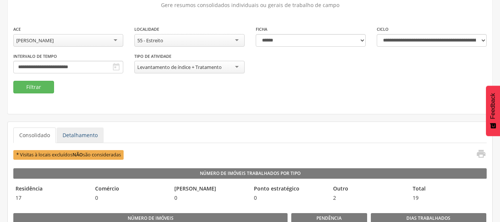
click at [67, 132] on link "Detalhamento" at bounding box center [80, 135] width 47 height 16
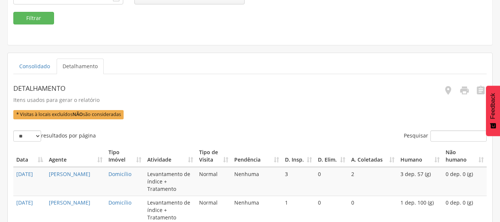
scroll to position [126, 0]
click at [464, 91] on icon "" at bounding box center [465, 90] width 10 height 10
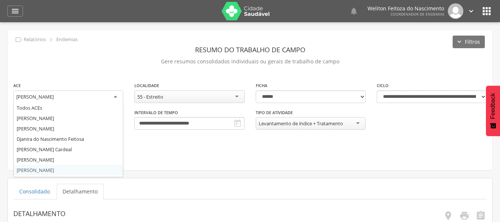
click at [115, 97] on div "[PERSON_NAME]" at bounding box center [68, 96] width 110 height 13
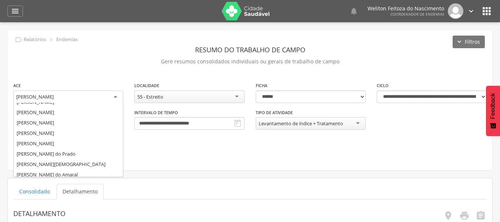
scroll to position [100, 0]
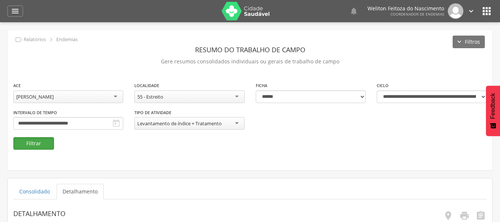
click at [41, 138] on button "Filtrar" at bounding box center [33, 143] width 41 height 13
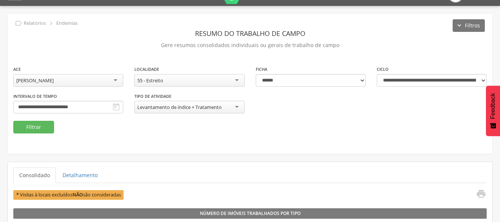
scroll to position [17, 0]
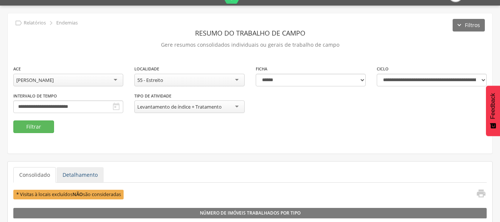
click at [83, 176] on link "Detalhamento" at bounding box center [80, 175] width 47 height 16
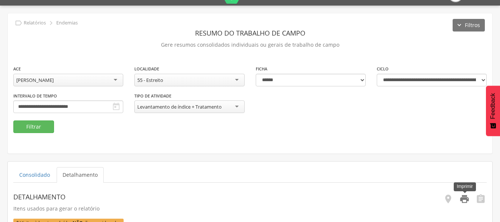
click at [463, 201] on icon "" at bounding box center [465, 199] width 10 height 10
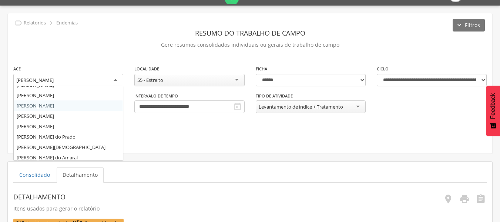
click at [113, 78] on div "[PERSON_NAME]" at bounding box center [68, 80] width 110 height 13
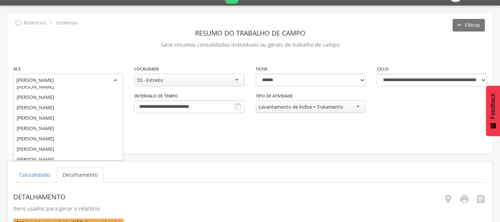
scroll to position [67, 0]
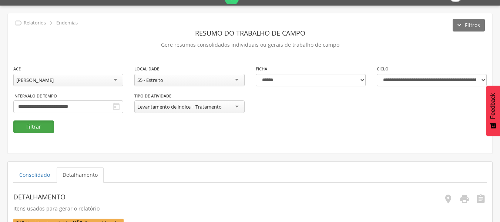
click at [44, 126] on button "Filtrar" at bounding box center [33, 126] width 41 height 13
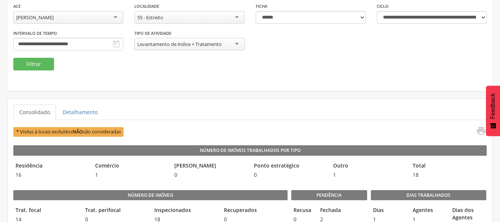
scroll to position [80, 0]
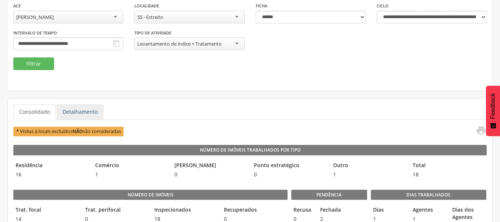
click at [75, 111] on link "Detalhamento" at bounding box center [80, 112] width 47 height 16
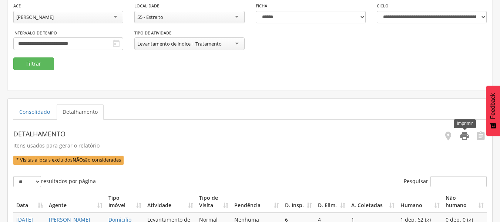
click at [464, 140] on icon "" at bounding box center [465, 136] width 10 height 10
